Goal: Find specific page/section: Find specific page/section

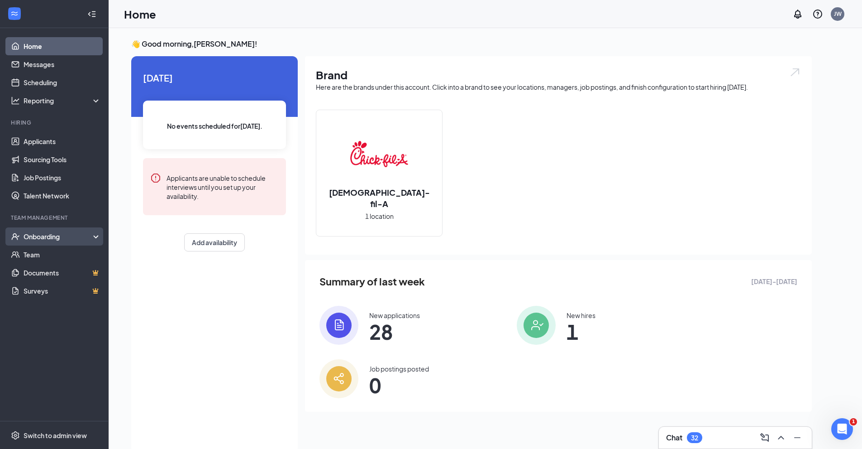
click at [71, 229] on div "Onboarding" at bounding box center [54, 236] width 109 height 18
click at [63, 248] on link "Overview" at bounding box center [62, 254] width 77 height 18
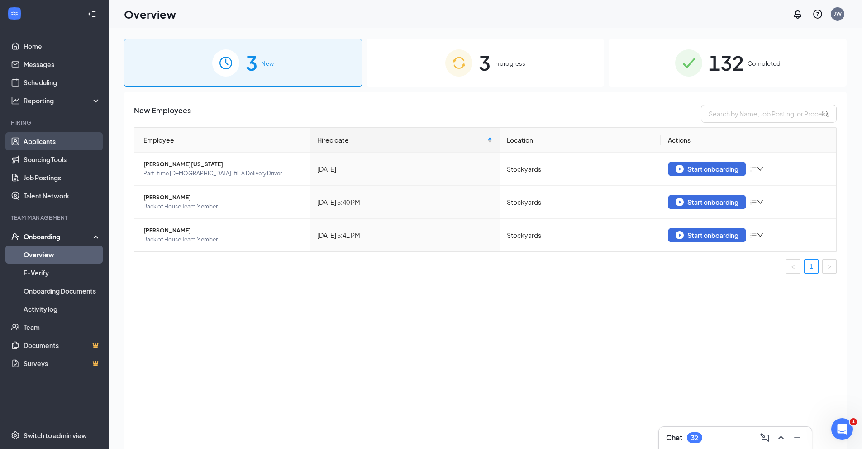
click at [61, 143] on link "Applicants" at bounding box center [62, 141] width 77 height 18
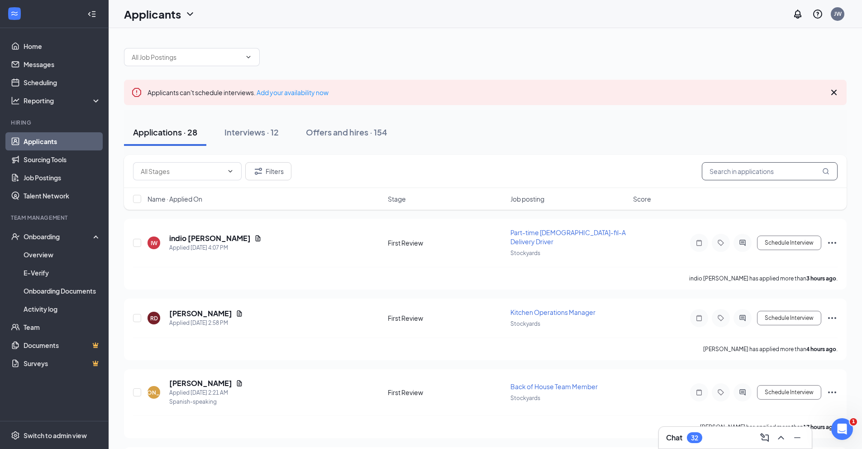
click at [744, 171] on input "text" at bounding box center [770, 171] width 136 height 18
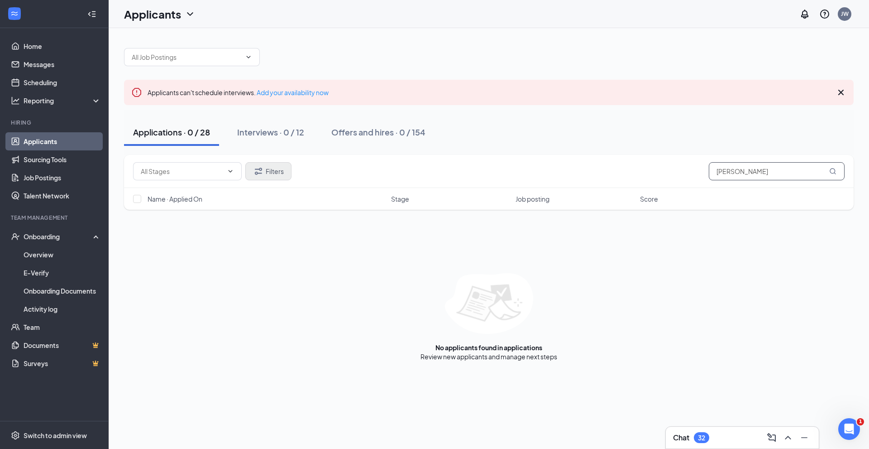
type input "[PERSON_NAME]"
click at [272, 175] on button "Filters" at bounding box center [268, 171] width 46 height 18
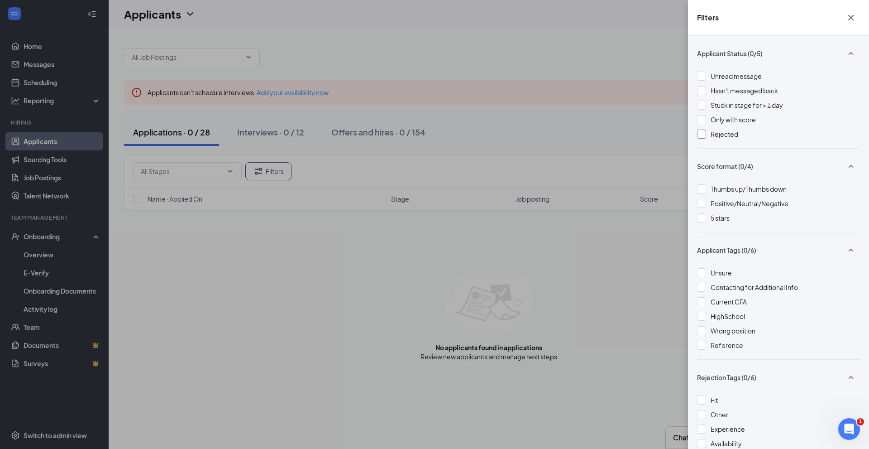
click at [703, 132] on div at bounding box center [701, 133] width 9 height 9
click at [415, 57] on div "Filters Applicant Status (1/5) Unread message Hasn't messaged back Stuck in sta…" at bounding box center [434, 224] width 869 height 449
click at [855, 16] on icon "Cross" at bounding box center [850, 17] width 11 height 11
